Goal: Check status: Check status

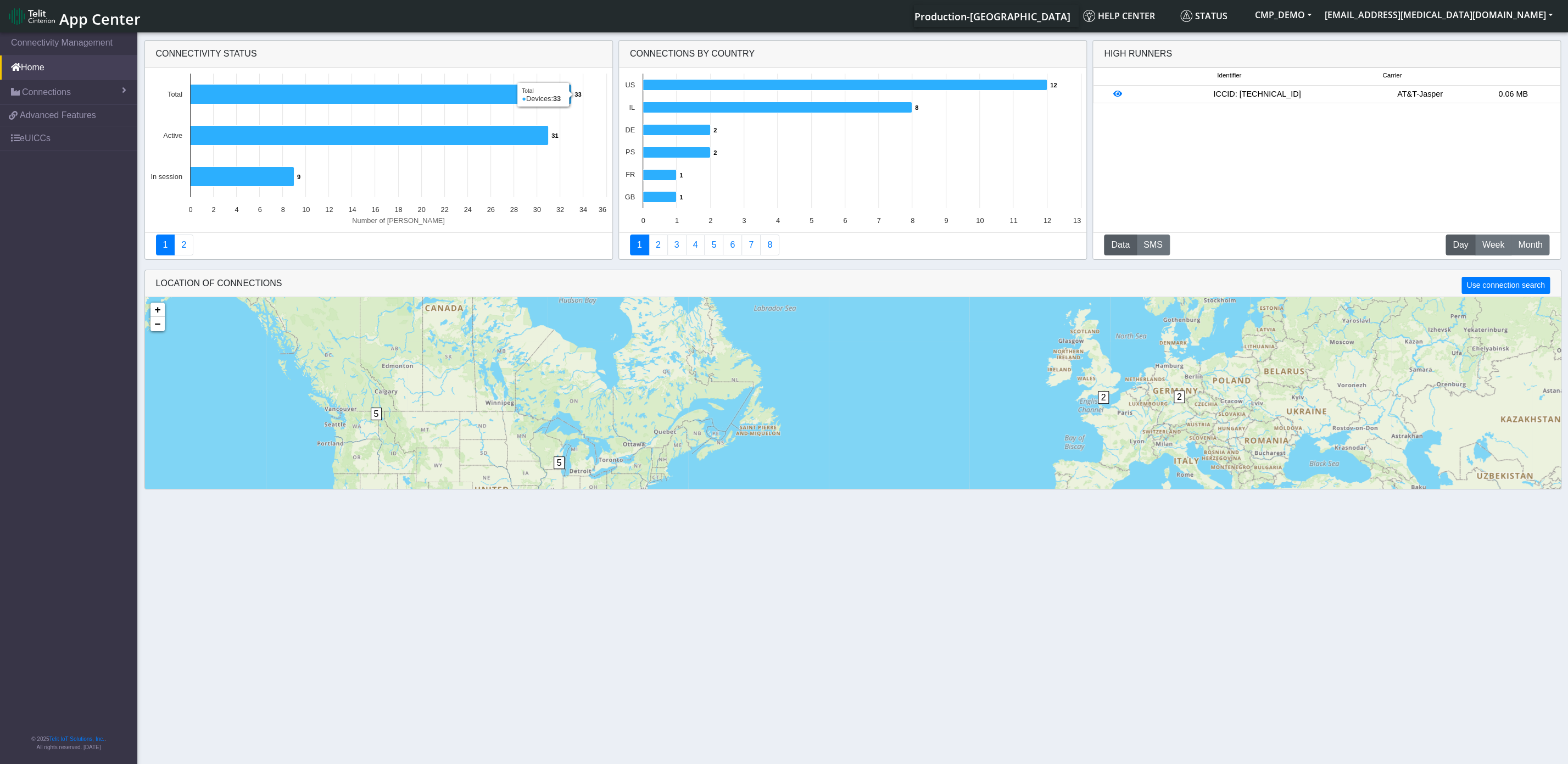
click at [52, 92] on span "Connections" at bounding box center [46, 92] width 49 height 13
click at [52, 108] on link "List" at bounding box center [69, 116] width 137 height 23
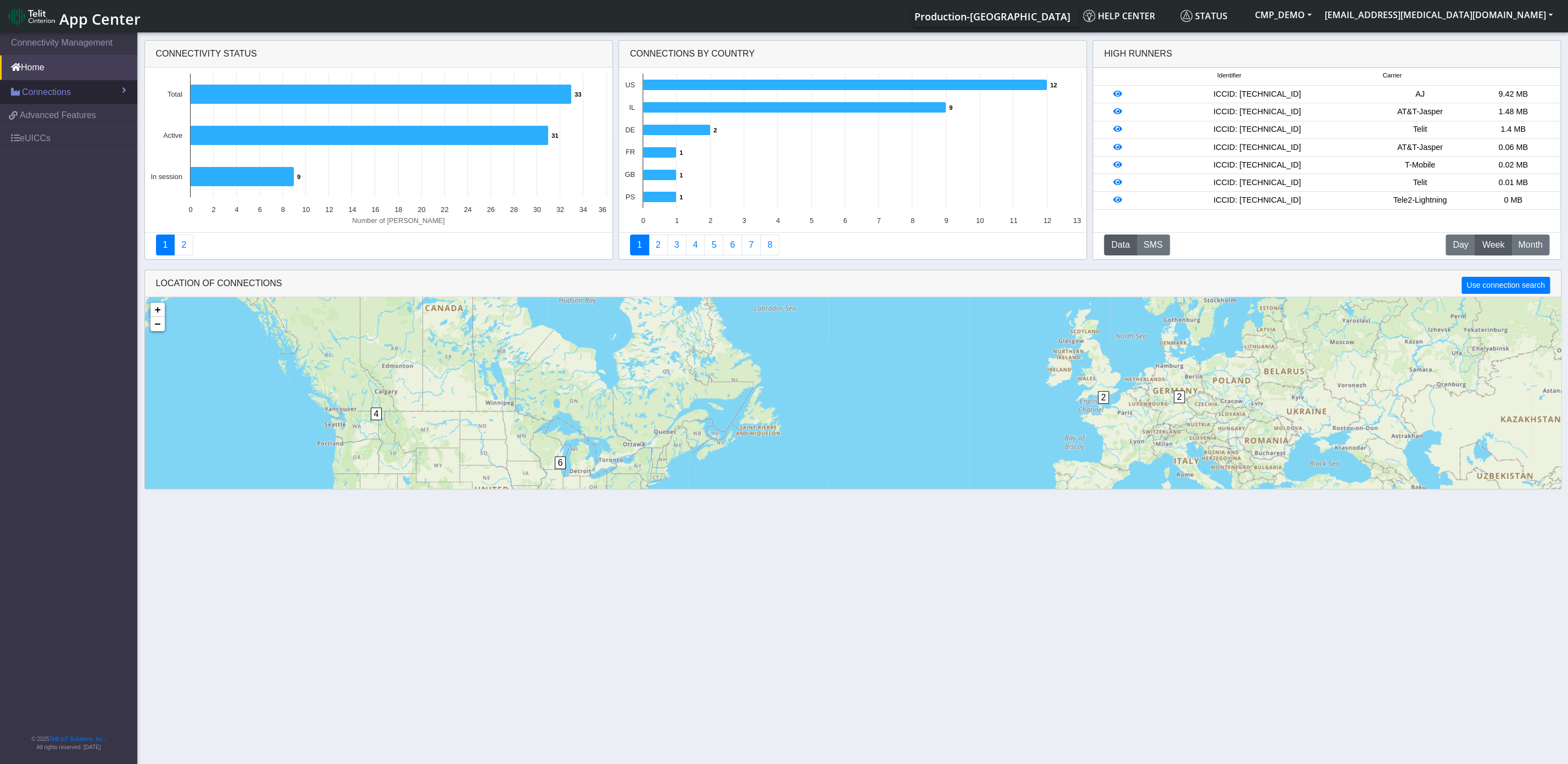
click at [51, 93] on span "Connections" at bounding box center [46, 92] width 49 height 13
click at [51, 117] on link "List" at bounding box center [69, 116] width 137 height 23
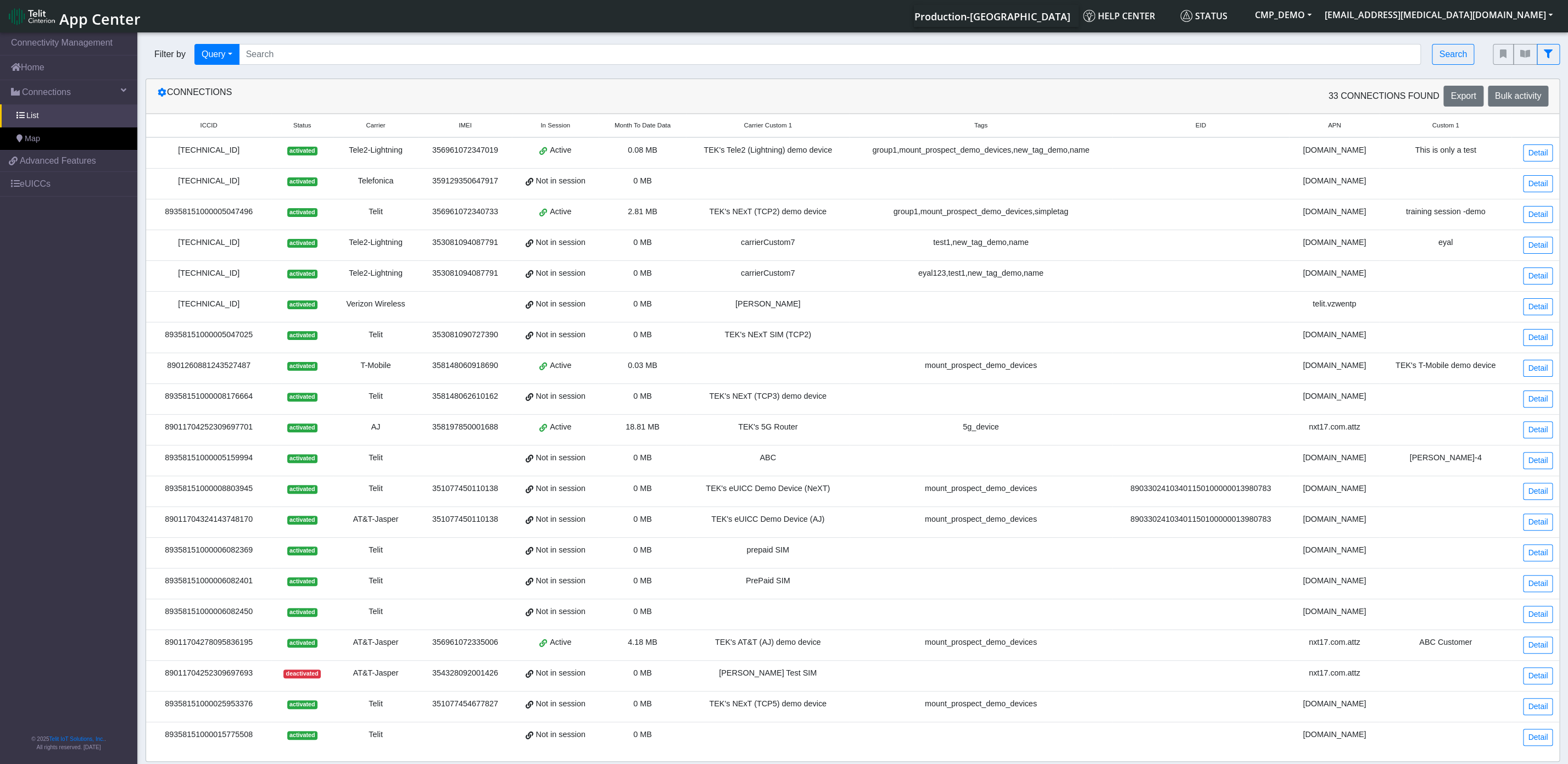
drag, startPoint x: 259, startPoint y: 157, endPoint x: 169, endPoint y: 155, distance: 90.0
click at [169, 155] on div "[TECHNICAL_ID]" at bounding box center [208, 150] width 112 height 12
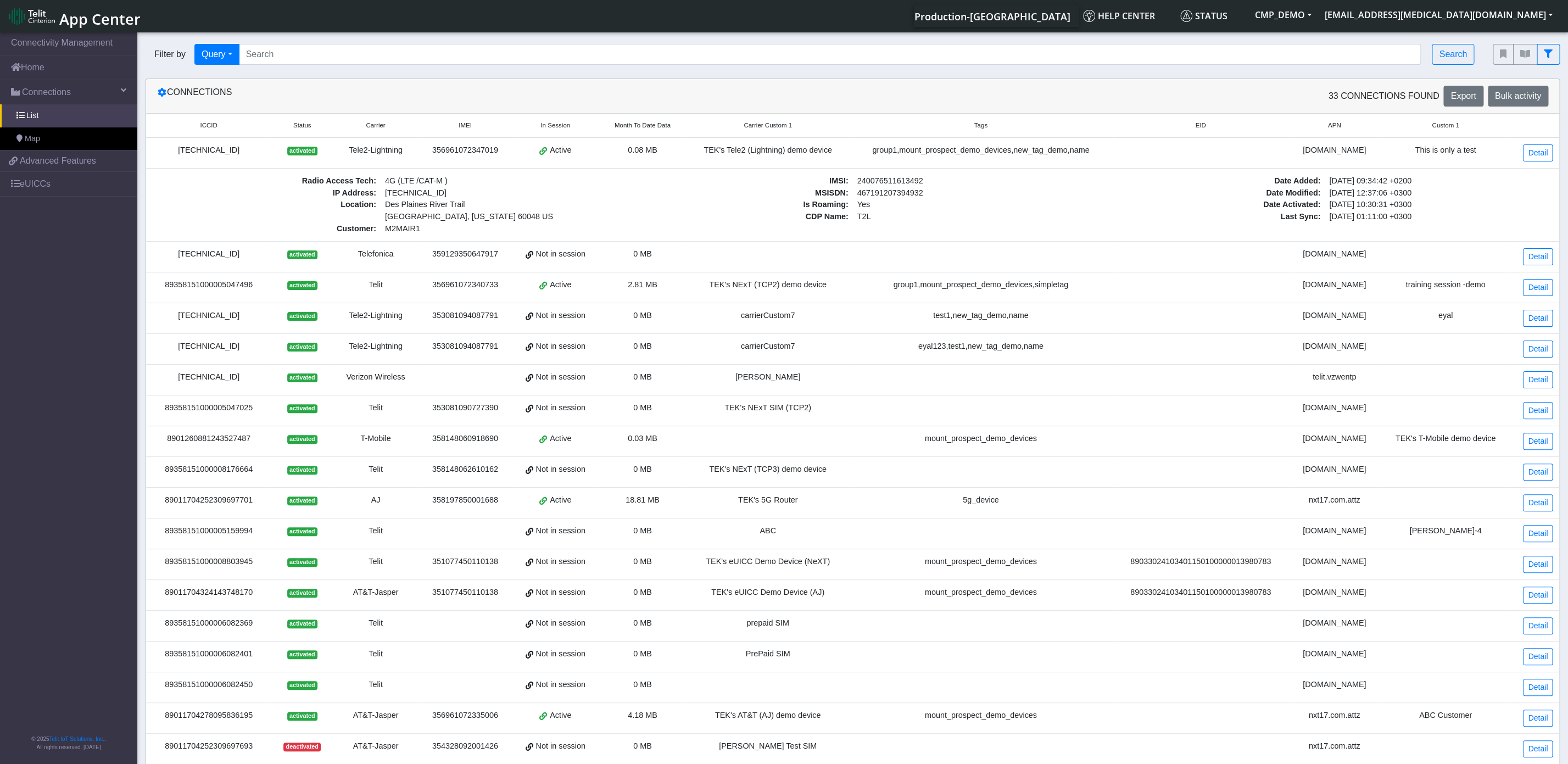
copy div "[TECHNICAL_ID]"
drag, startPoint x: 264, startPoint y: 318, endPoint x: 169, endPoint y: 319, distance: 95.0
click at [169, 319] on div "[TECHNICAL_ID]" at bounding box center [208, 315] width 112 height 12
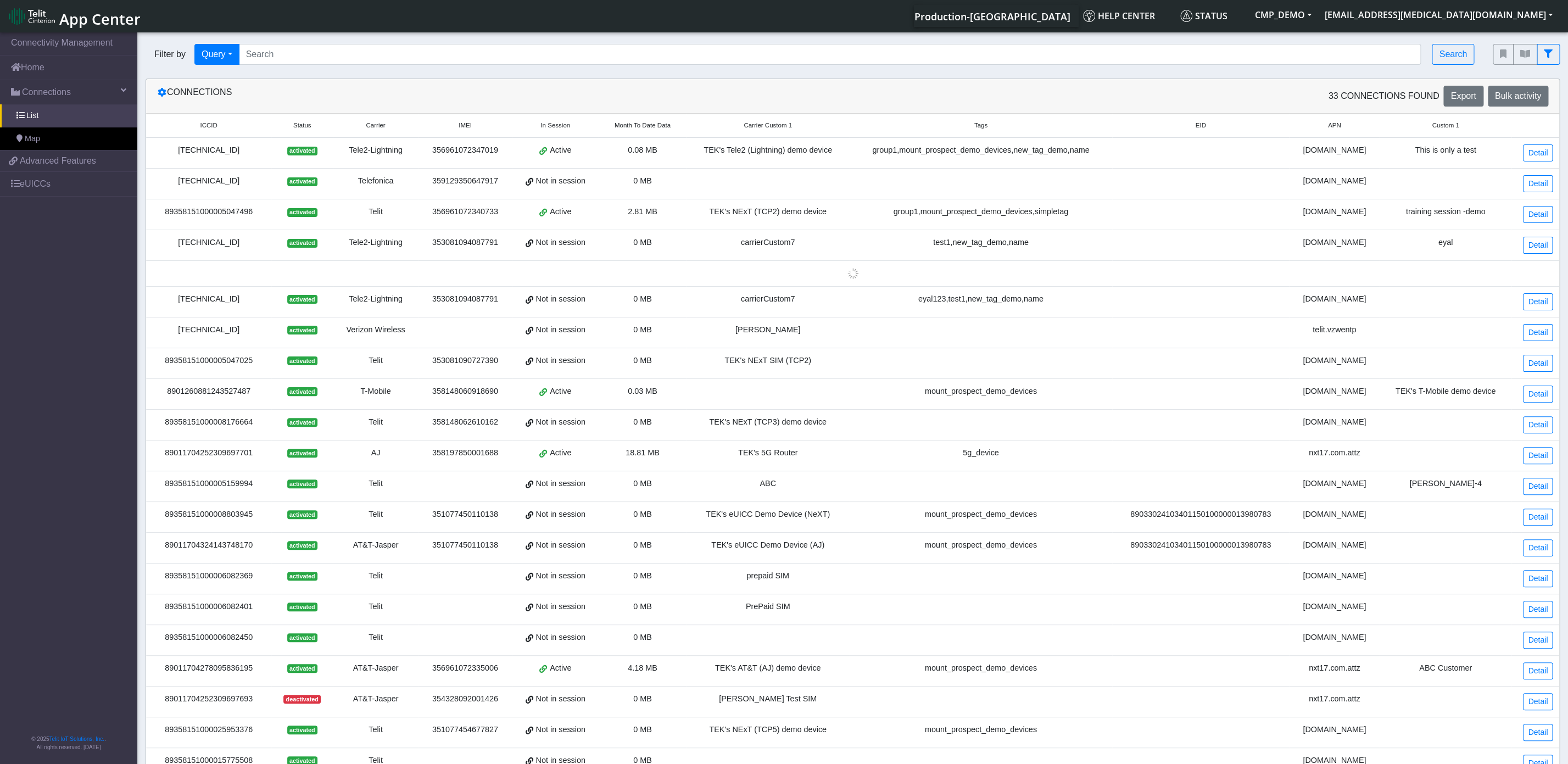
copy div "[TECHNICAL_ID]"
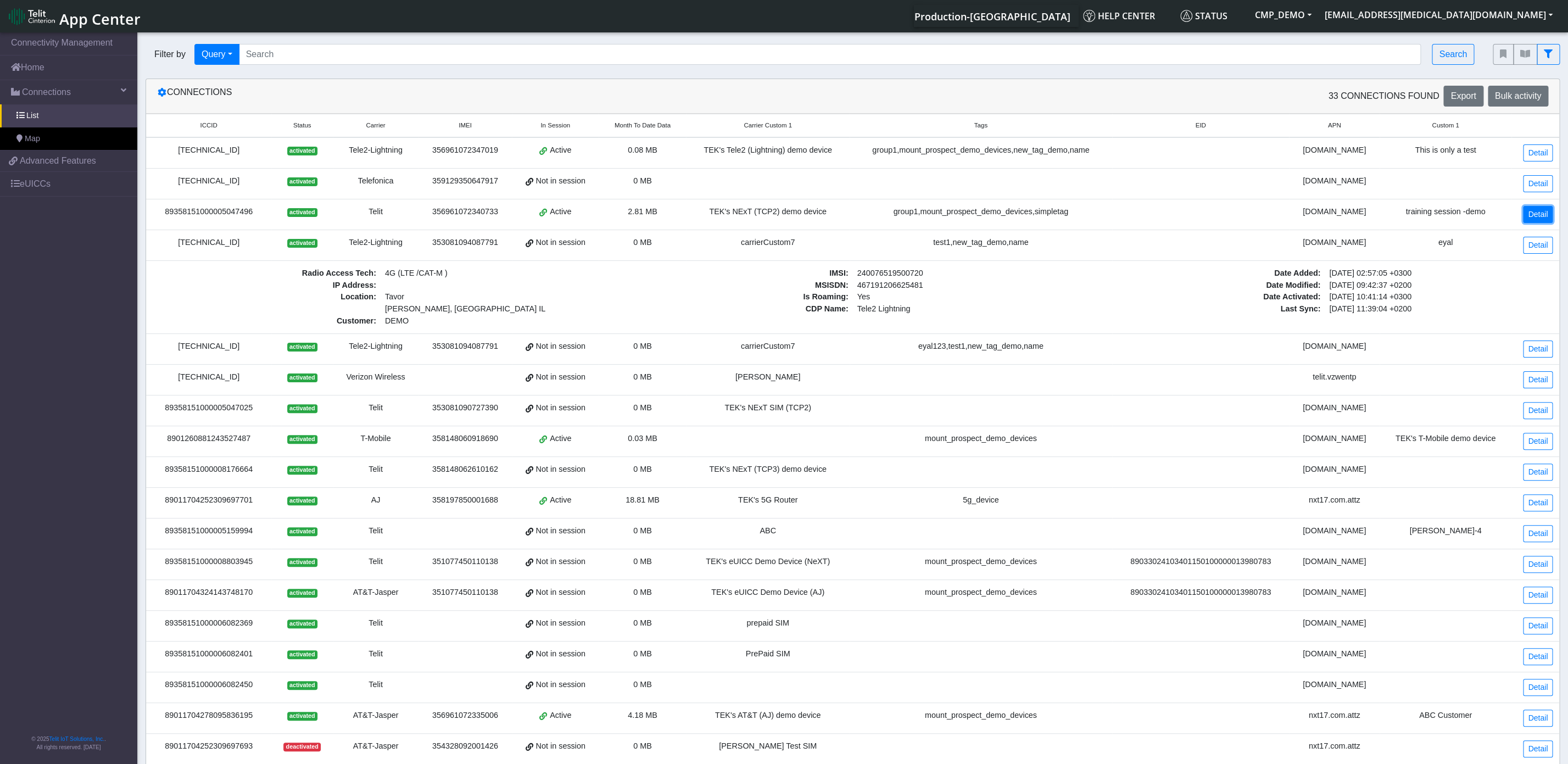
click at [1536, 214] on link "Detail" at bounding box center [1537, 214] width 30 height 17
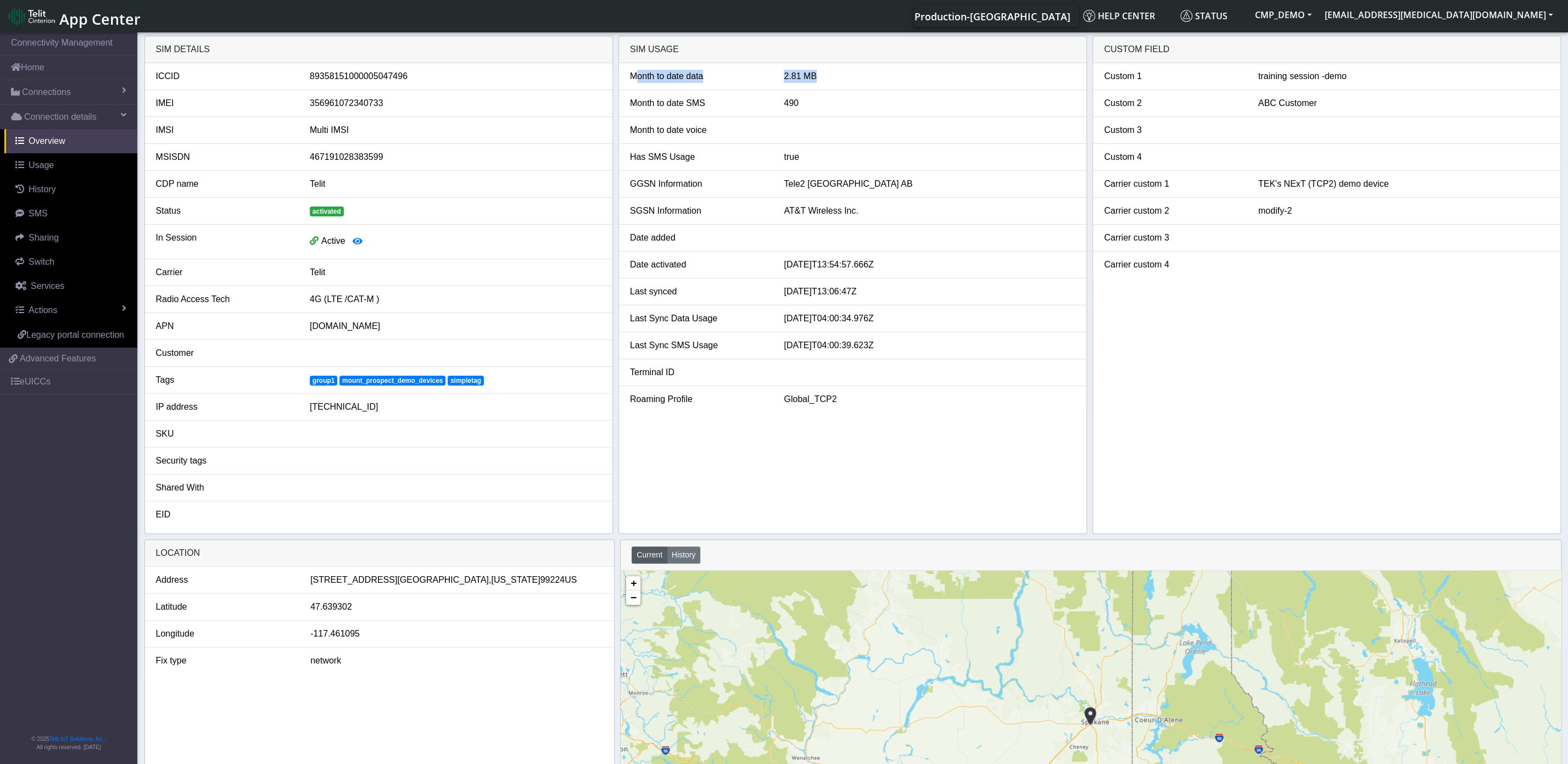
drag, startPoint x: 881, startPoint y: 87, endPoint x: 629, endPoint y: 72, distance: 252.4
click at [629, 72] on li "Month to date data 2.81 MB" at bounding box center [852, 76] width 468 height 27
click at [853, 78] on div "2.81 MB" at bounding box center [929, 76] width 308 height 13
drag, startPoint x: 849, startPoint y: 81, endPoint x: 682, endPoint y: 79, distance: 167.0
click at [775, 79] on div "2.81 MB" at bounding box center [929, 76] width 308 height 13
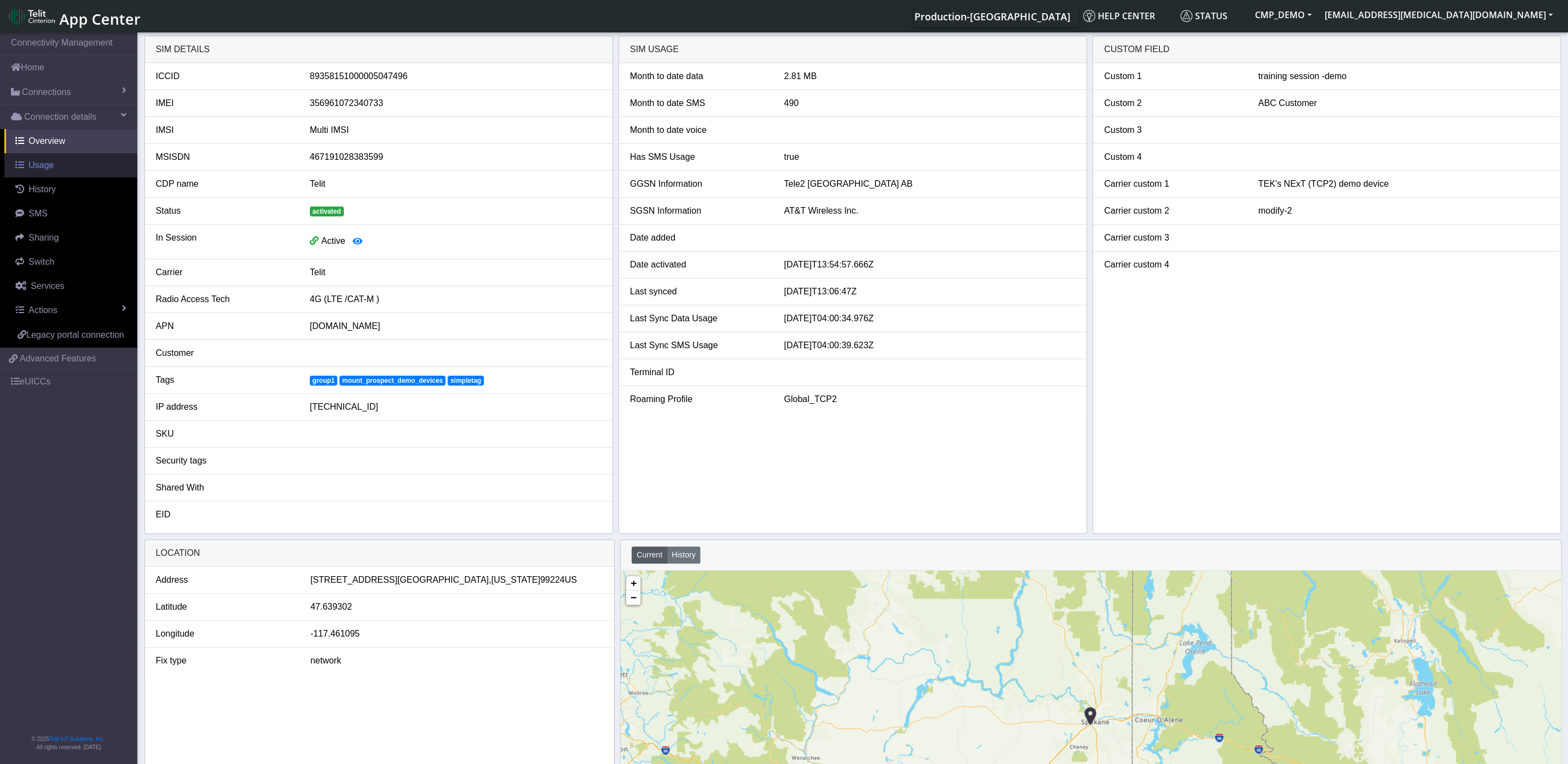
click at [37, 166] on span "Usage" at bounding box center [41, 165] width 25 height 9
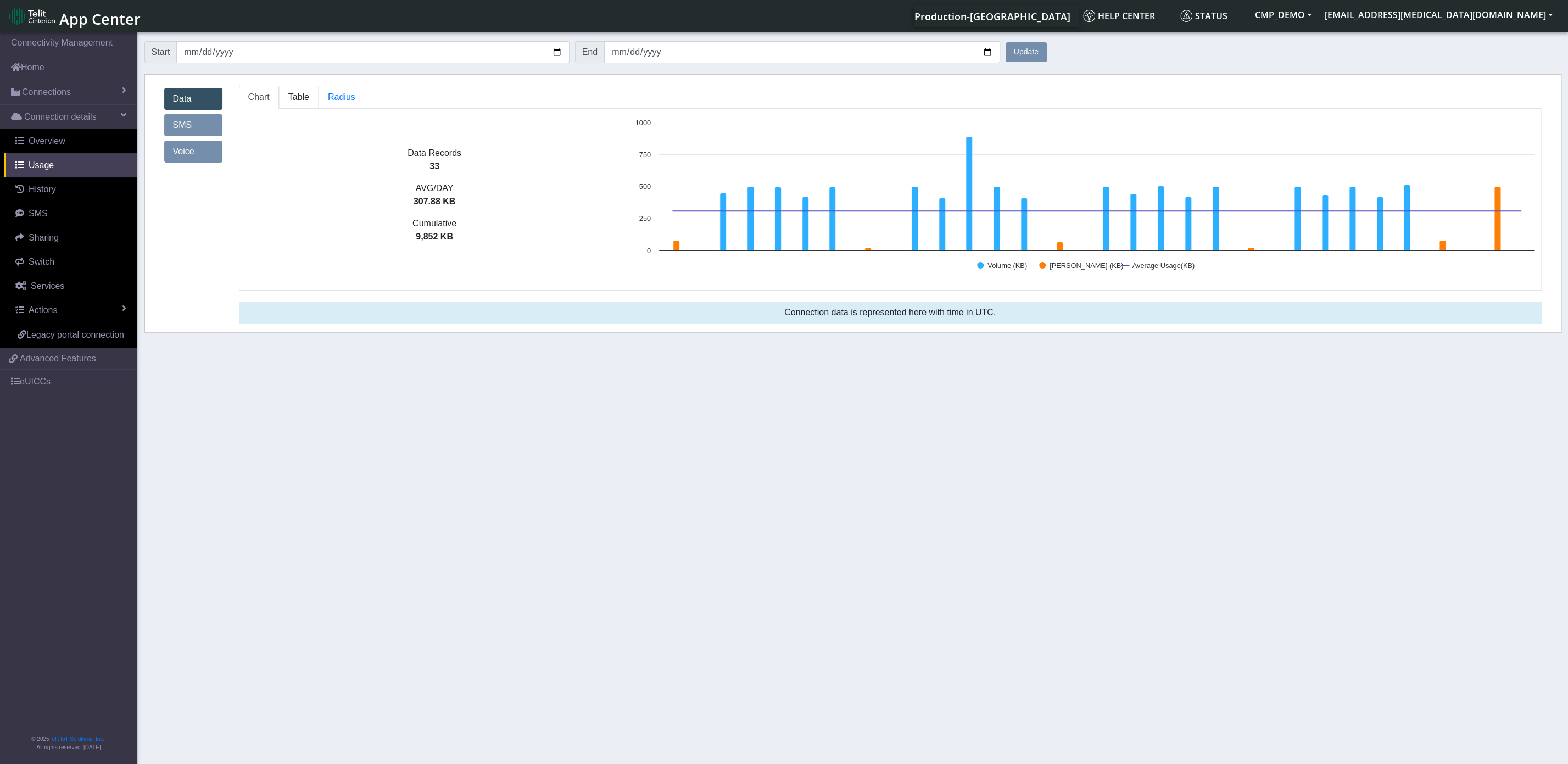
click at [309, 102] on link "Table" at bounding box center [298, 96] width 40 height 23
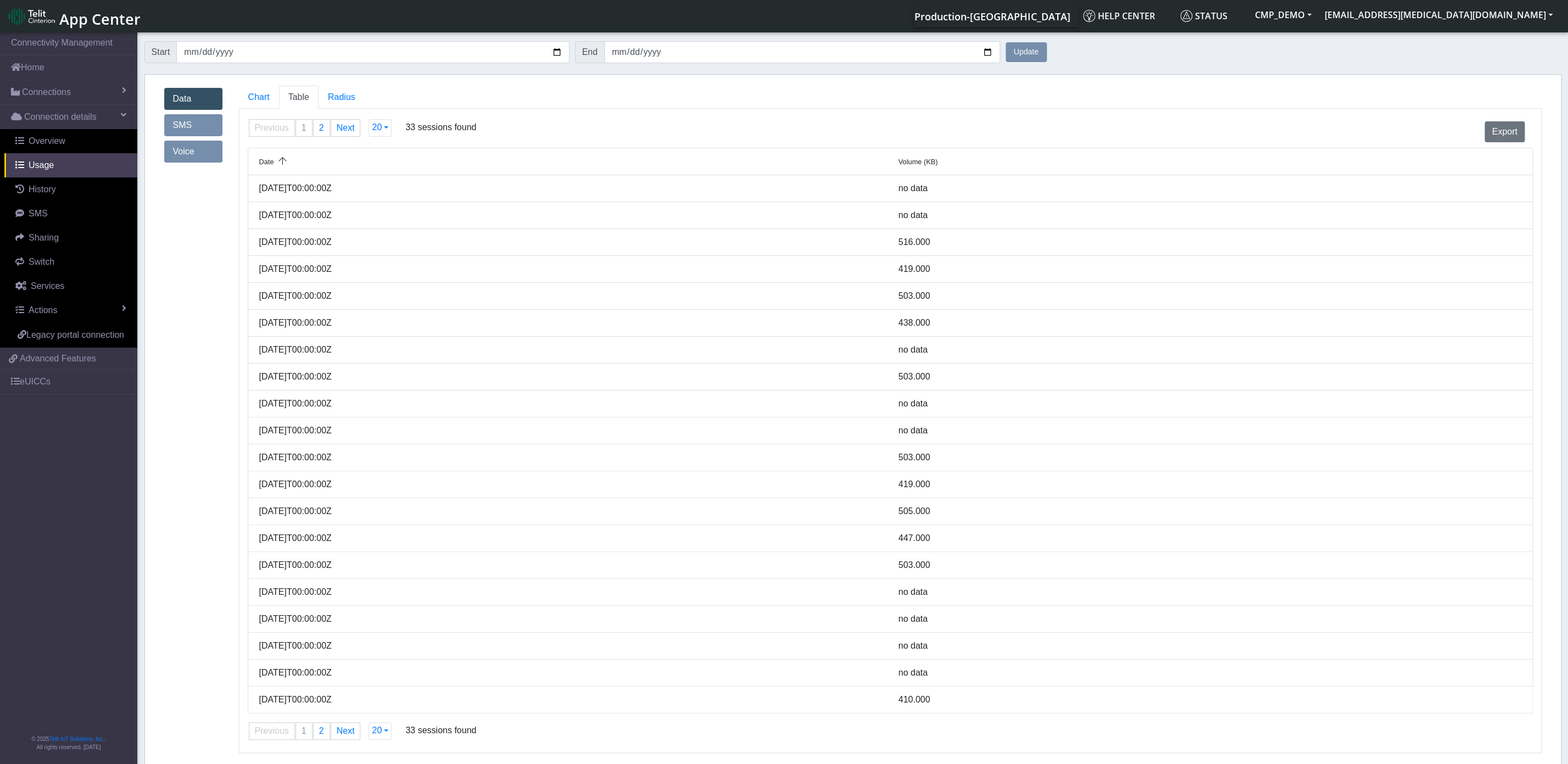
scroll to position [10, 0]
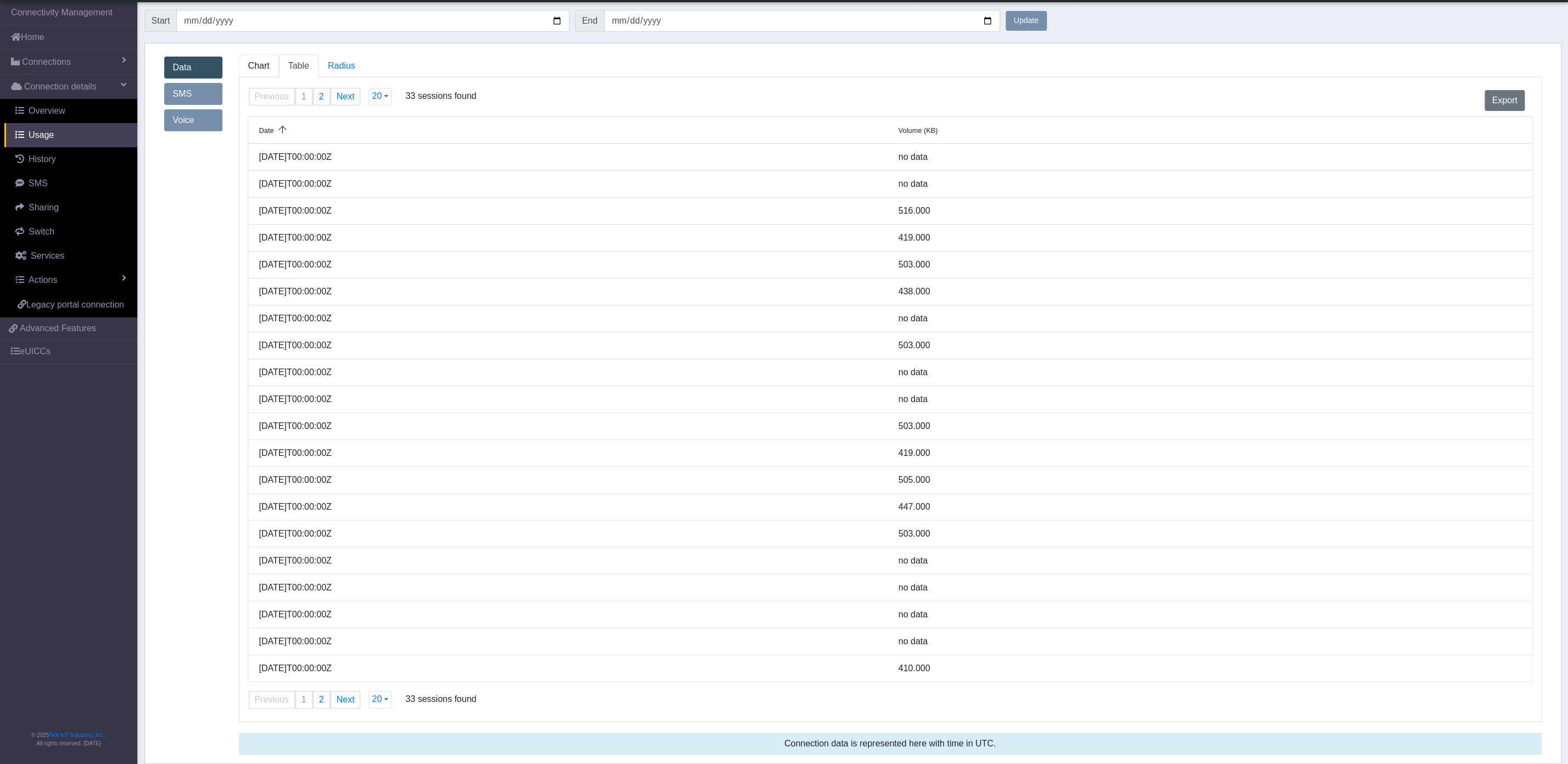
click at [250, 61] on span "Chart" at bounding box center [258, 66] width 21 height 9
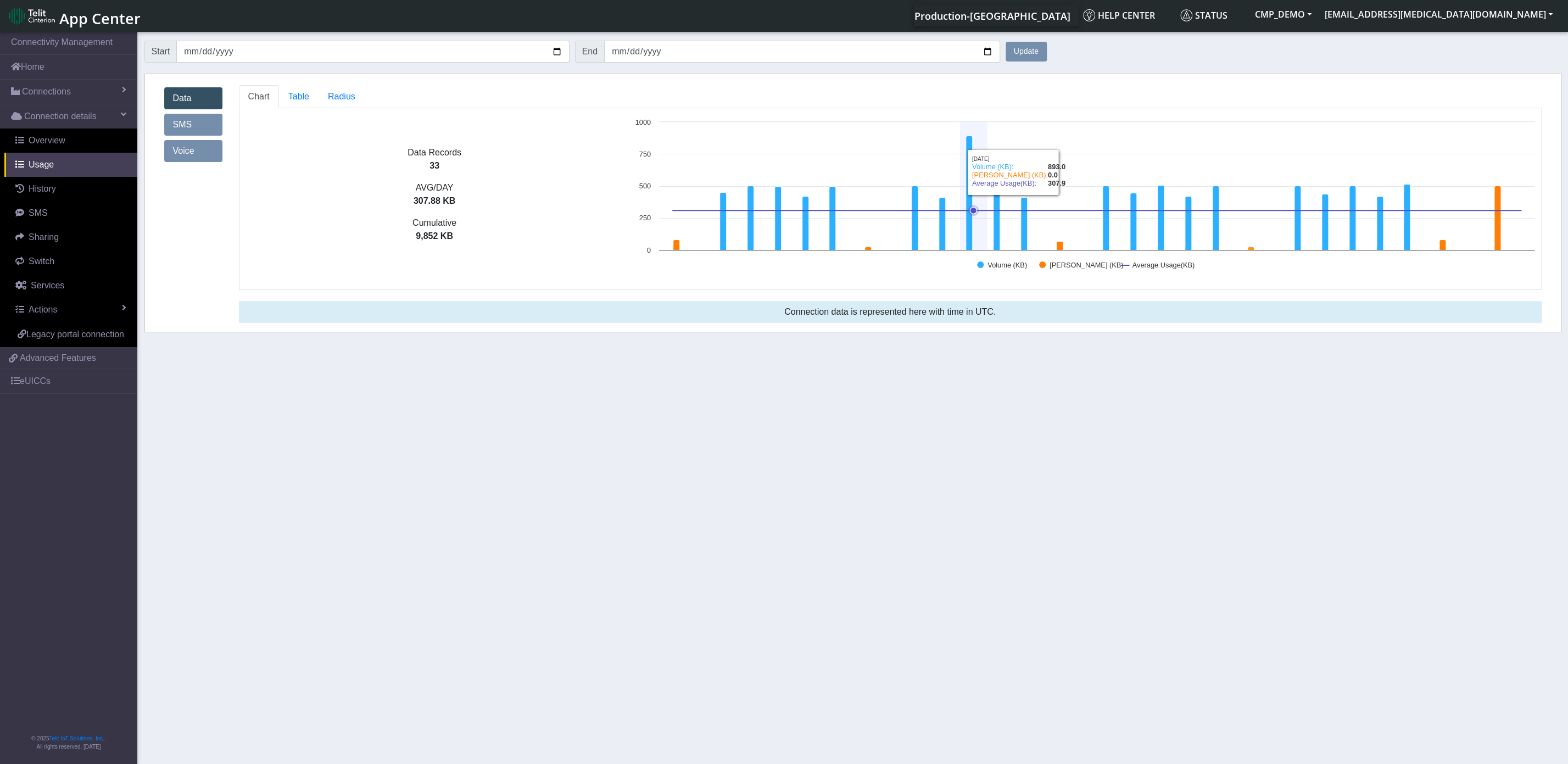
scroll to position [0, 0]
click at [67, 151] on link "Overview" at bounding box center [70, 141] width 132 height 24
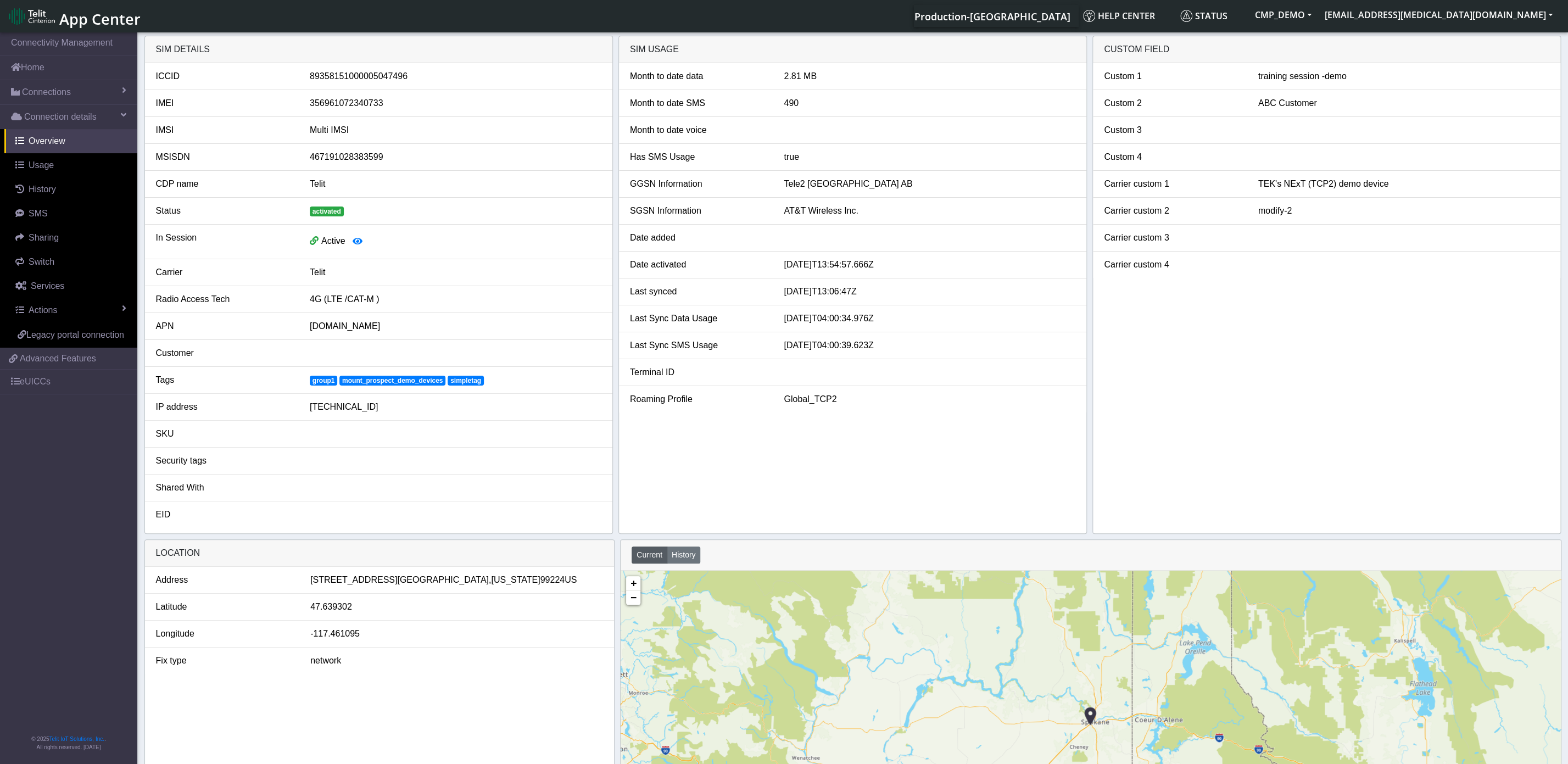
drag, startPoint x: 817, startPoint y: 79, endPoint x: 684, endPoint y: 67, distance: 133.5
click at [775, 69] on div "2.81 MB" at bounding box center [929, 76] width 308 height 13
click at [766, 79] on div "Month to date data" at bounding box center [698, 76] width 154 height 13
drag, startPoint x: 851, startPoint y: 72, endPoint x: 796, endPoint y: 70, distance: 55.0
click at [796, 70] on div "2.81 MB" at bounding box center [929, 76] width 308 height 13
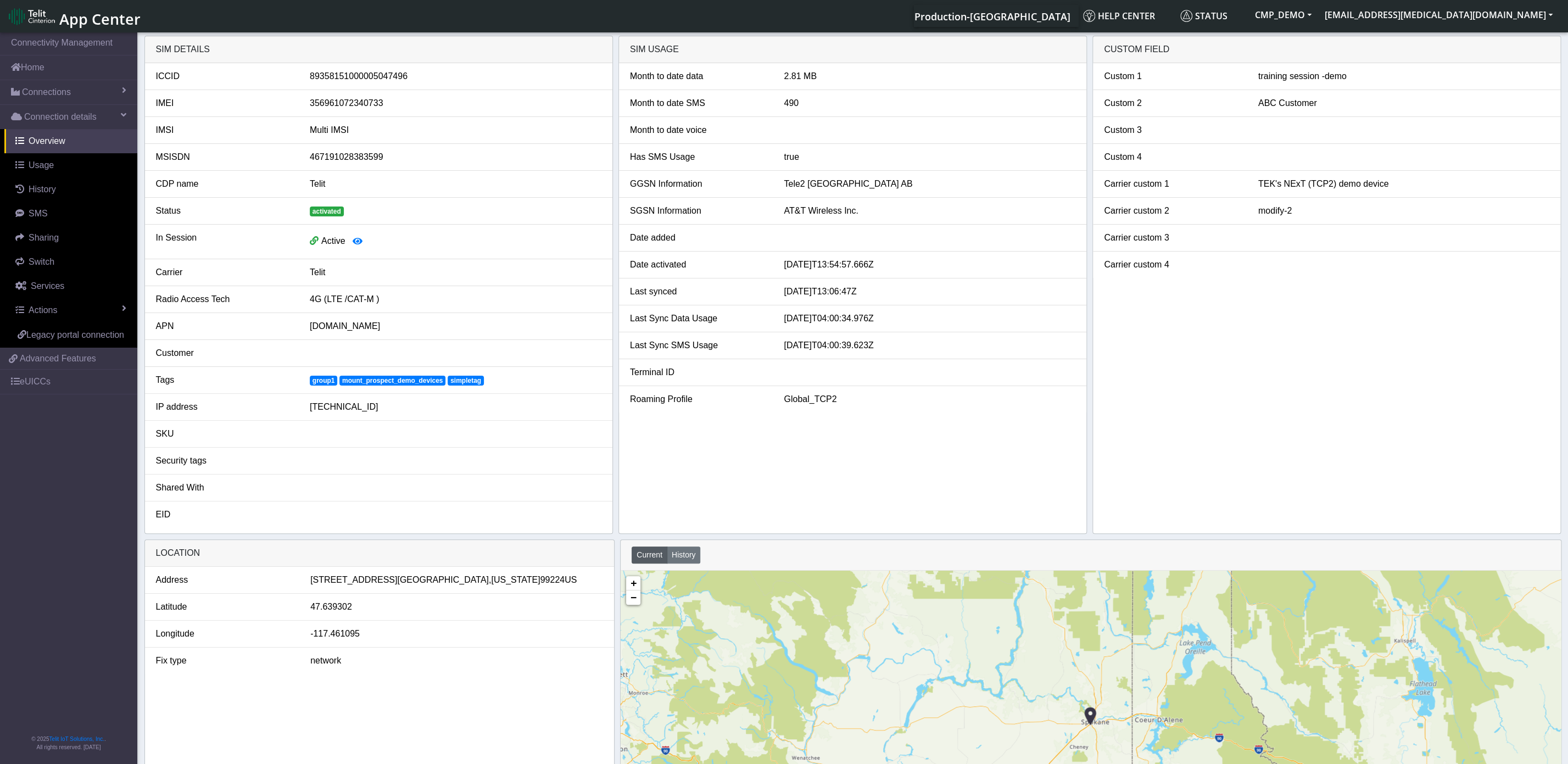
click at [728, 78] on div "Month to date data" at bounding box center [698, 76] width 154 height 13
drag, startPoint x: 860, startPoint y: 78, endPoint x: 766, endPoint y: 72, distance: 94.2
click at [775, 72] on div "2.81 MB" at bounding box center [929, 76] width 308 height 13
click at [766, 72] on div "Month to date data" at bounding box center [698, 76] width 154 height 13
drag, startPoint x: 802, startPoint y: 72, endPoint x: 784, endPoint y: 72, distance: 18.0
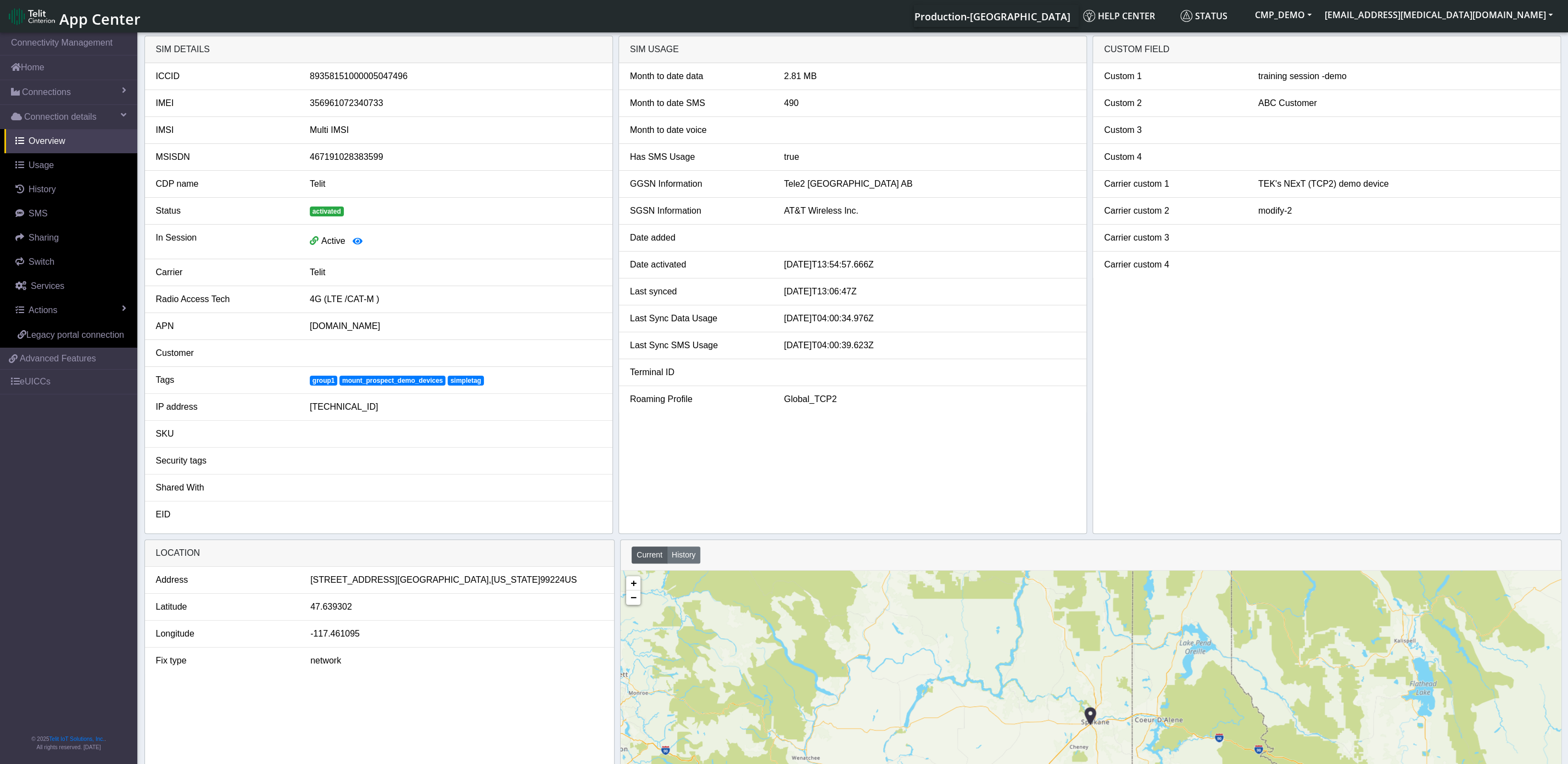
click at [784, 72] on div "2.81 MB" at bounding box center [929, 76] width 308 height 13
click at [43, 164] on span "Usage" at bounding box center [41, 165] width 25 height 9
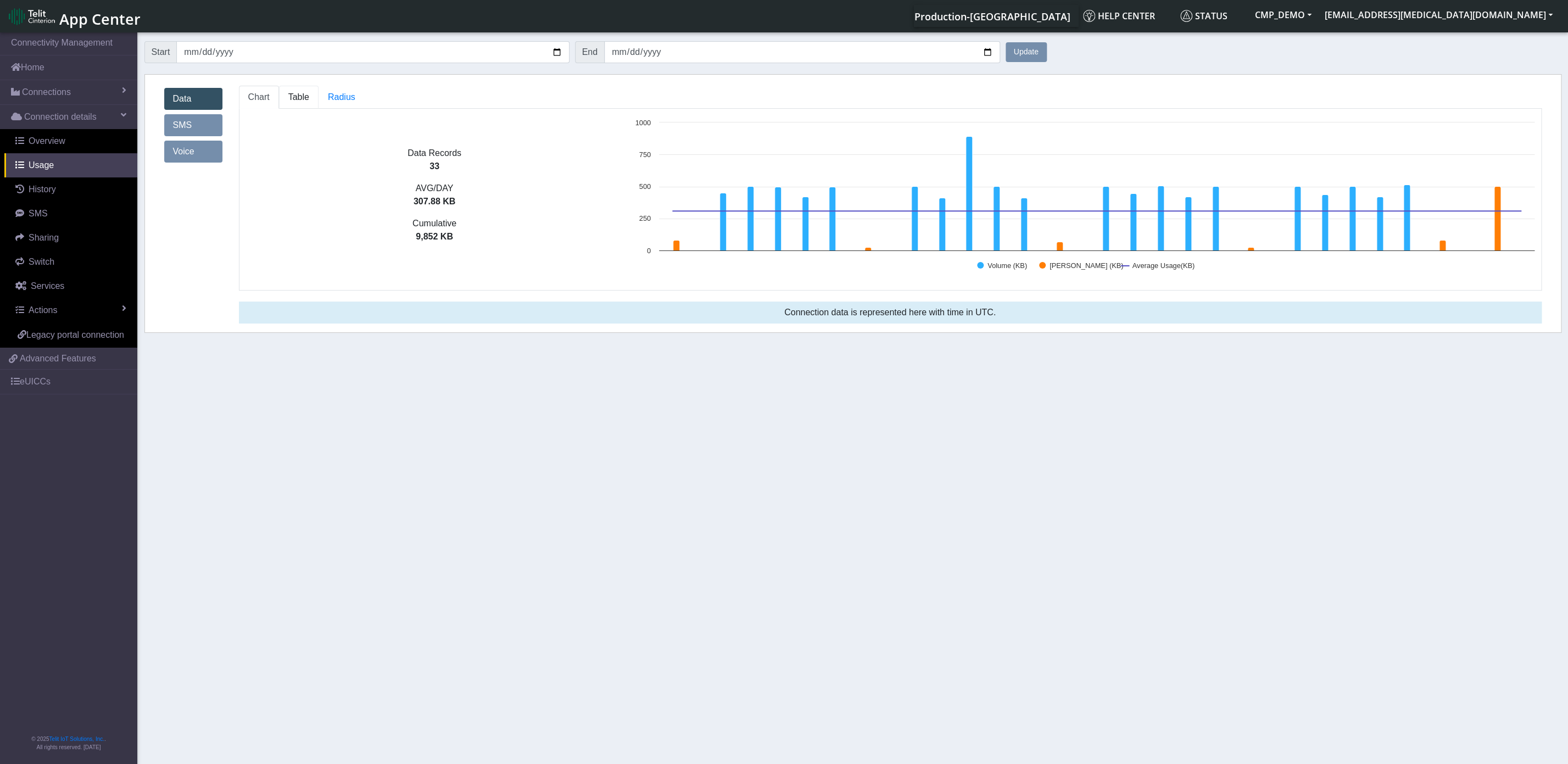
click at [309, 94] on link "Table" at bounding box center [298, 96] width 40 height 23
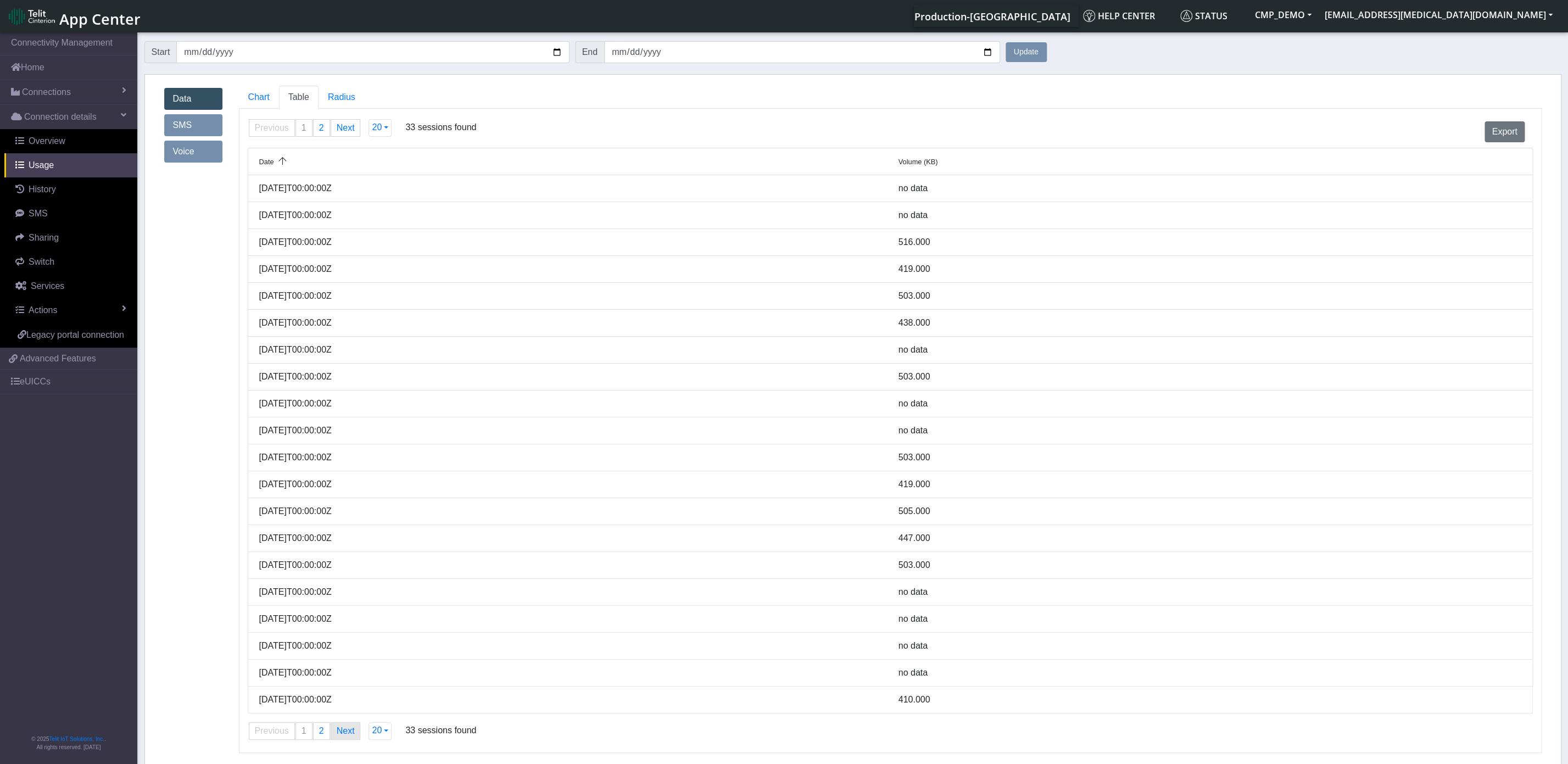
click at [342, 737] on link "Next page" at bounding box center [345, 731] width 29 height 17
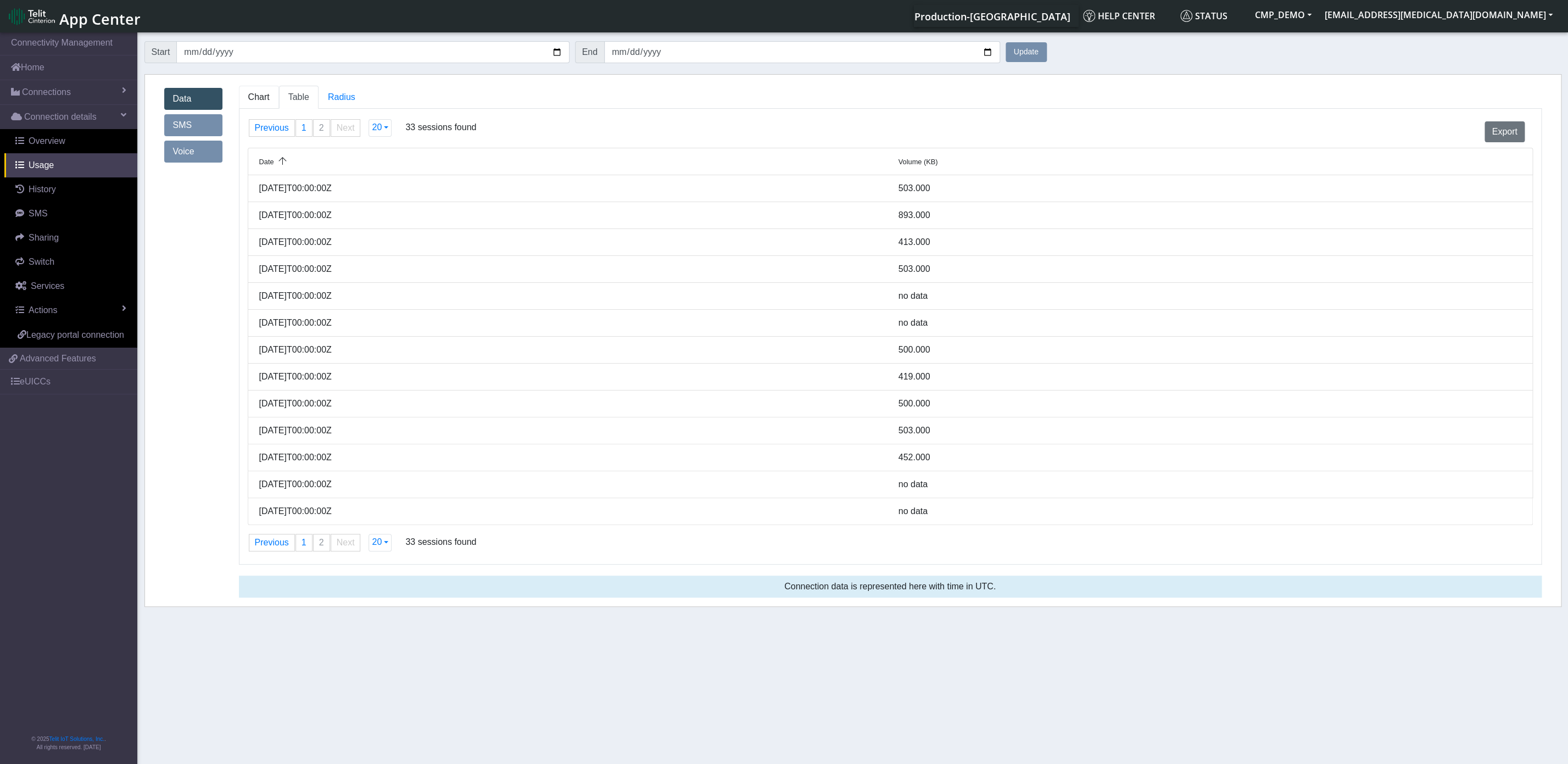
click at [258, 102] on span "Chart" at bounding box center [258, 97] width 21 height 9
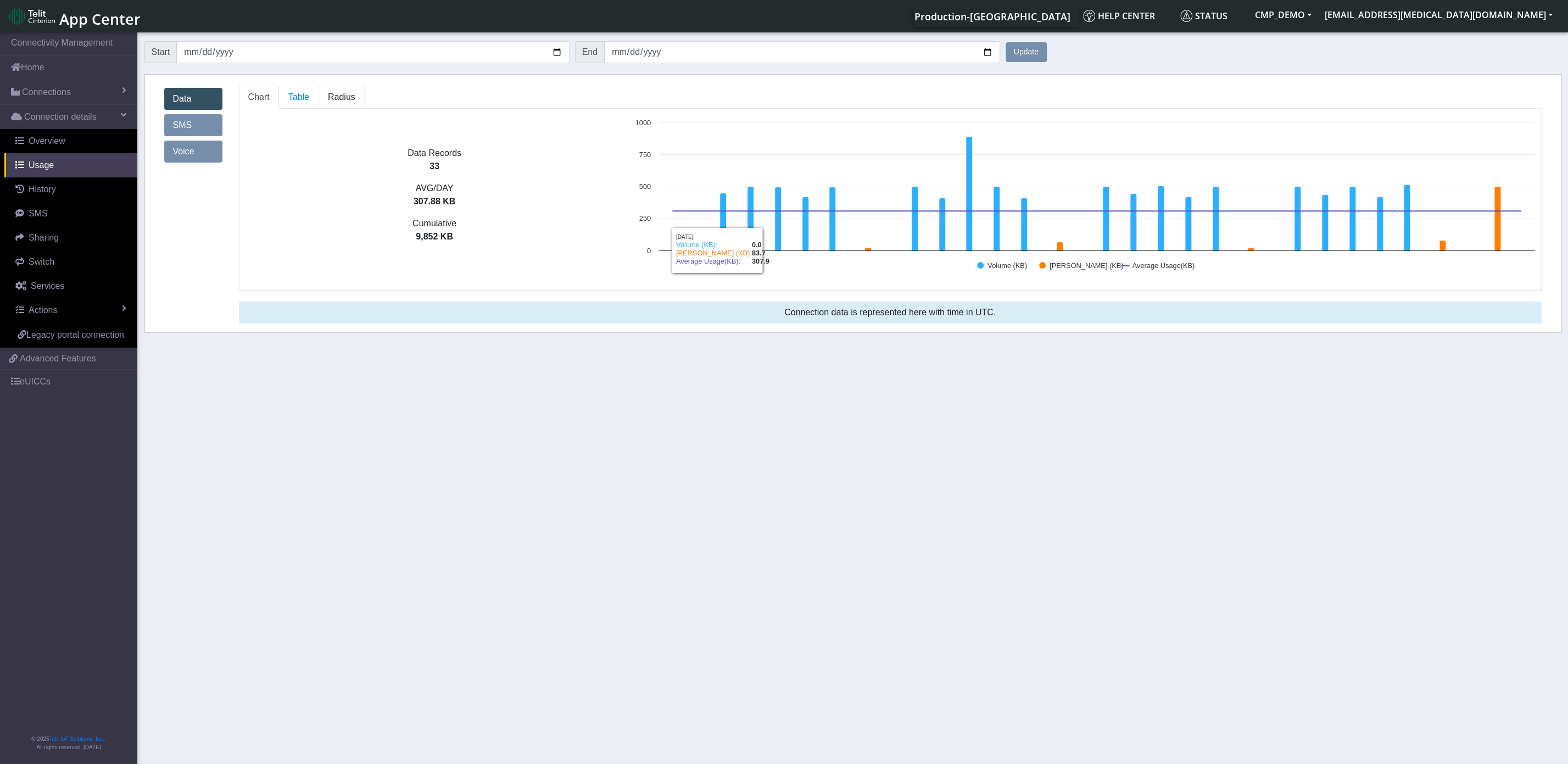
click at [319, 106] on link "Radius" at bounding box center [298, 96] width 40 height 23
